Goal: Information Seeking & Learning: Learn about a topic

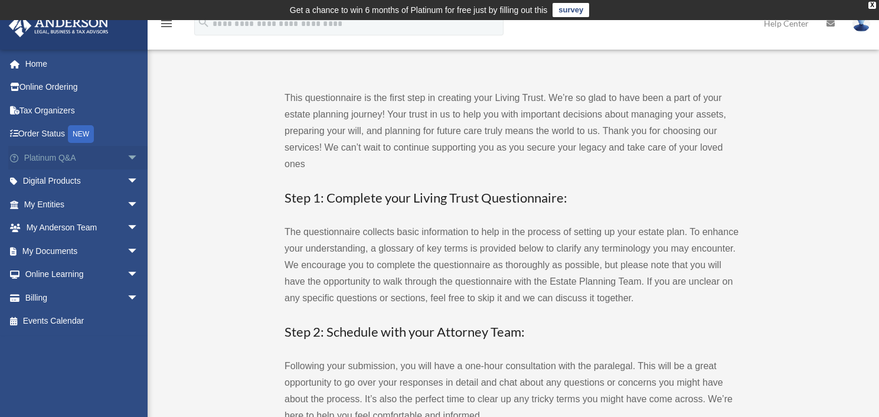
click at [127, 161] on span "arrow_drop_down" at bounding box center [139, 158] width 24 height 24
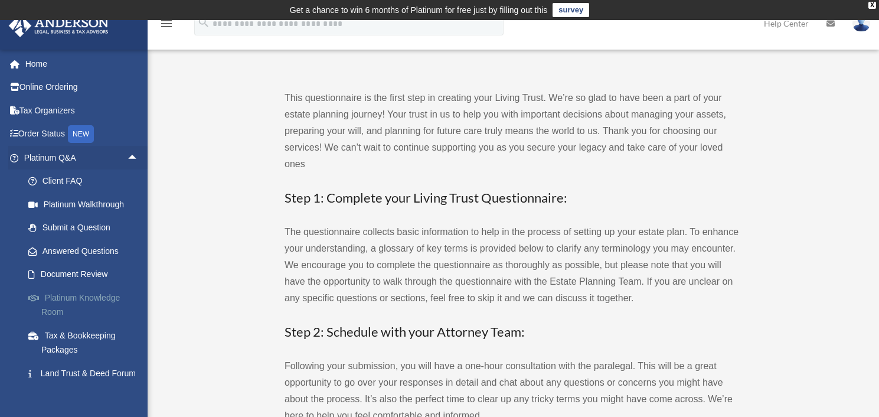
scroll to position [118, 0]
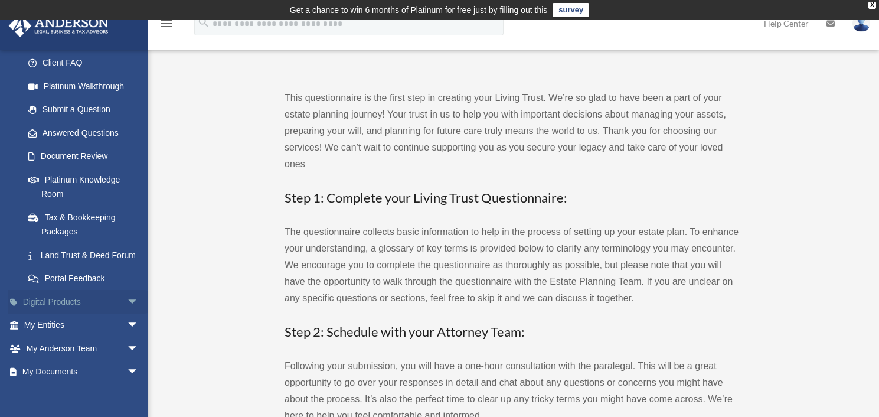
click at [127, 314] on span "arrow_drop_down" at bounding box center [139, 302] width 24 height 24
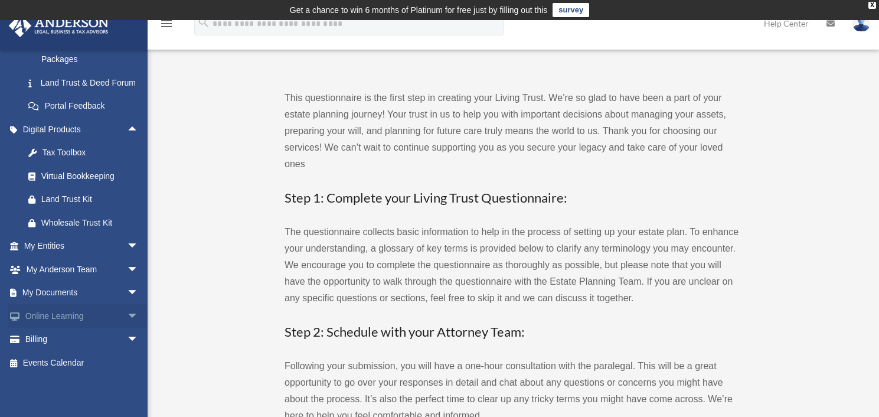
click at [127, 325] on span "arrow_drop_down" at bounding box center [139, 316] width 24 height 24
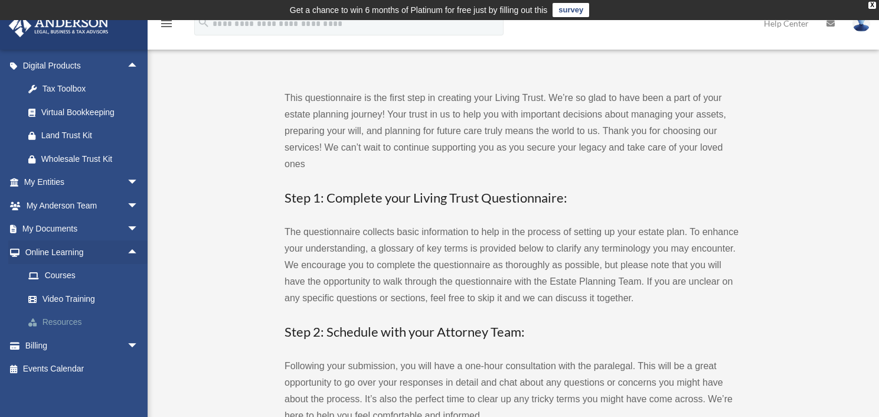
scroll to position [375, 0]
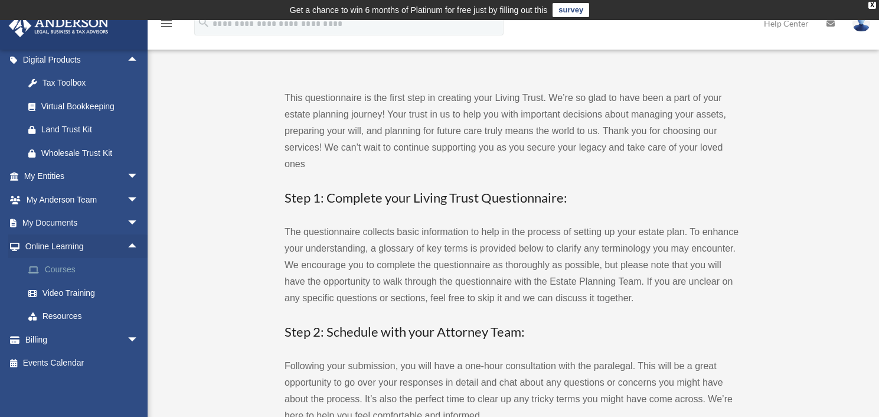
click at [68, 272] on link "Courses" at bounding box center [87, 270] width 140 height 24
click at [77, 295] on link "Video Training" at bounding box center [87, 293] width 140 height 24
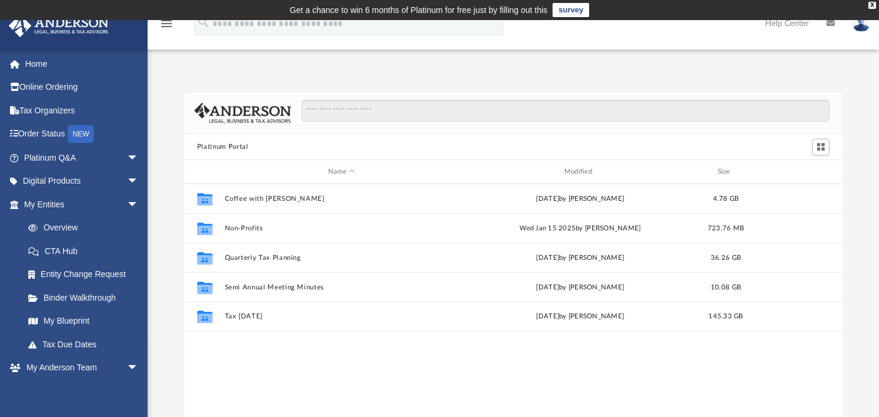
scroll to position [260, 650]
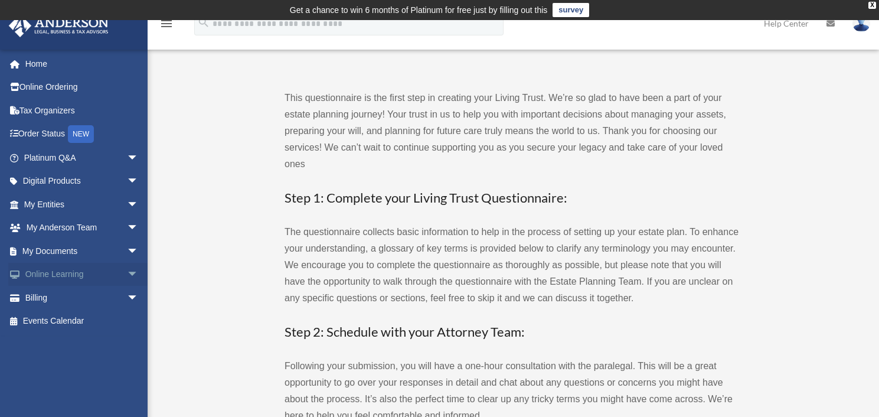
click at [127, 276] on span "arrow_drop_down" at bounding box center [139, 275] width 24 height 24
click at [67, 299] on link "Courses" at bounding box center [87, 298] width 140 height 24
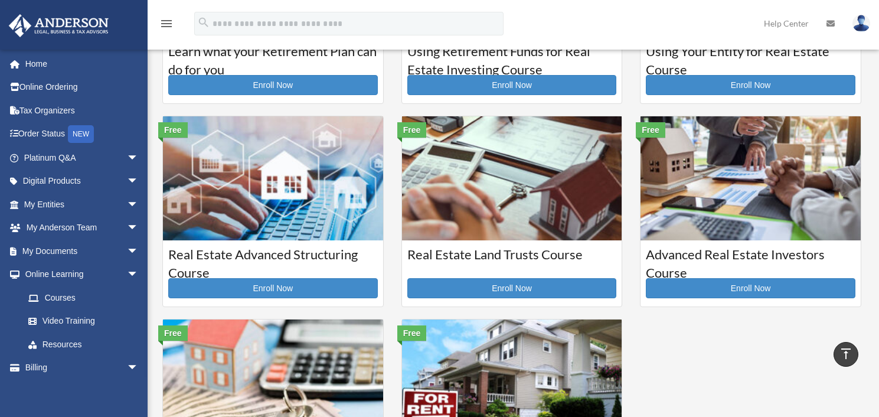
scroll to position [118, 0]
